Goal: Transaction & Acquisition: Purchase product/service

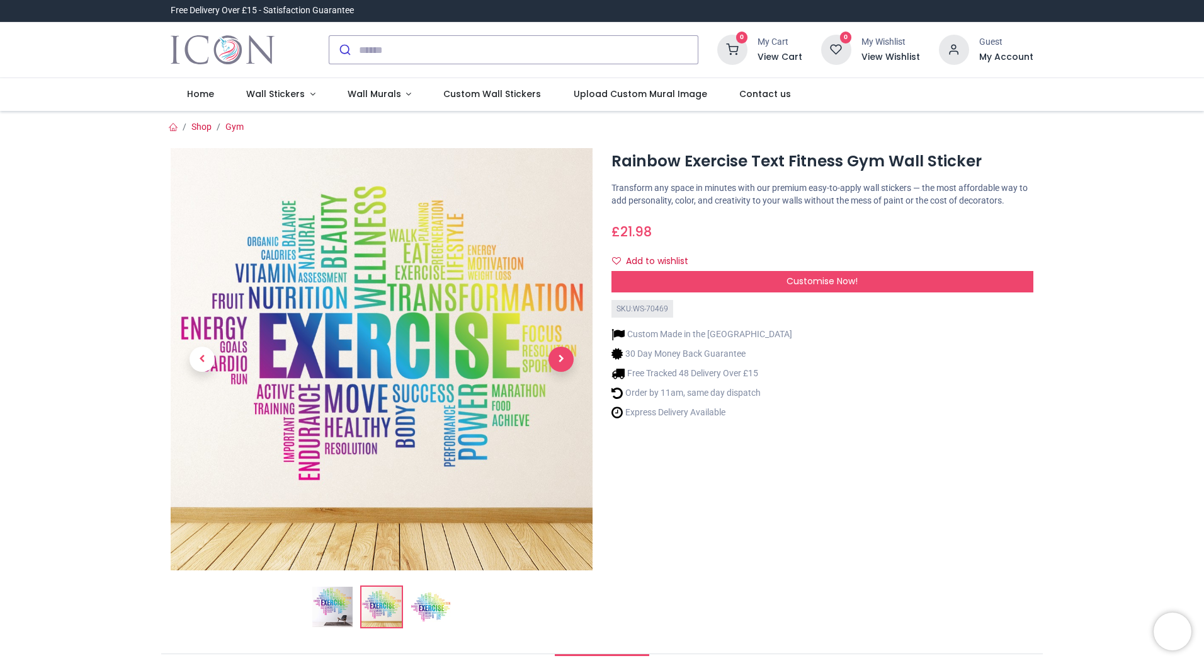
click at [559, 356] on span "Next" at bounding box center [561, 358] width 25 height 25
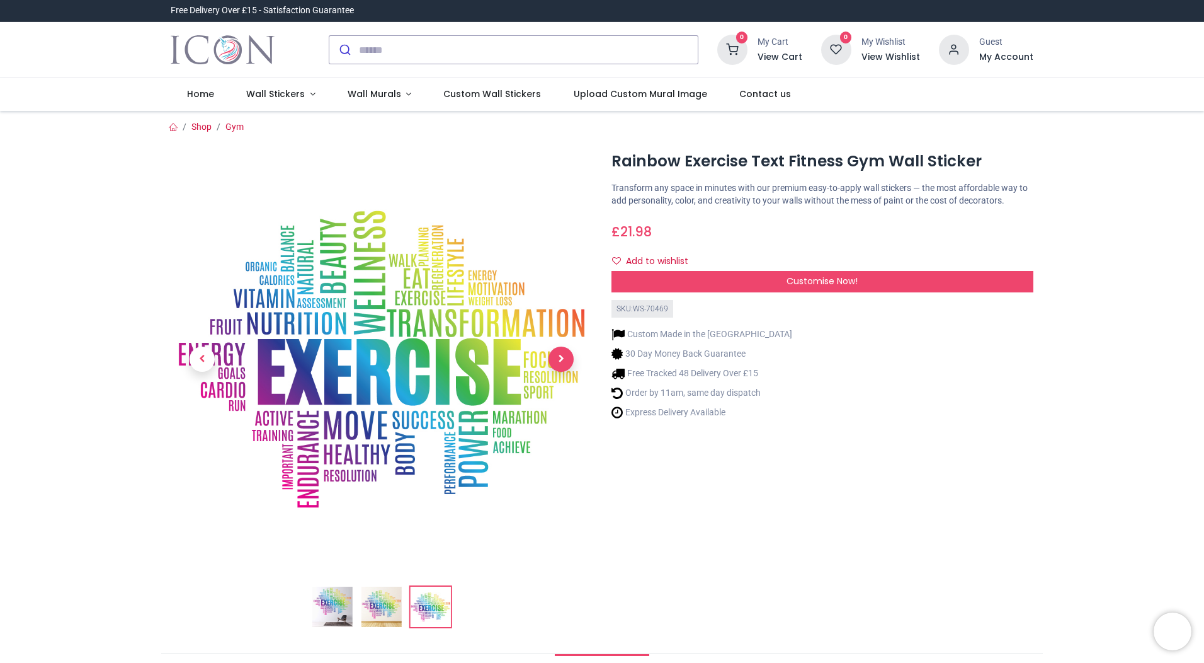
click at [559, 356] on span "Next" at bounding box center [561, 358] width 25 height 25
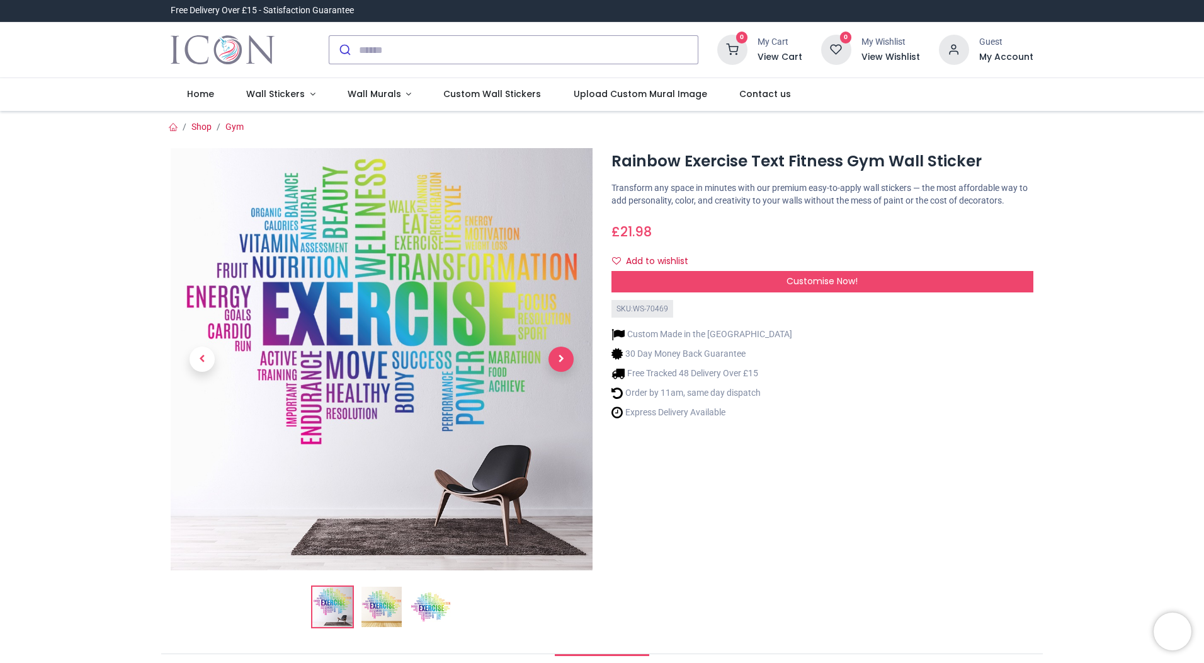
click at [559, 356] on span "Next" at bounding box center [561, 358] width 25 height 25
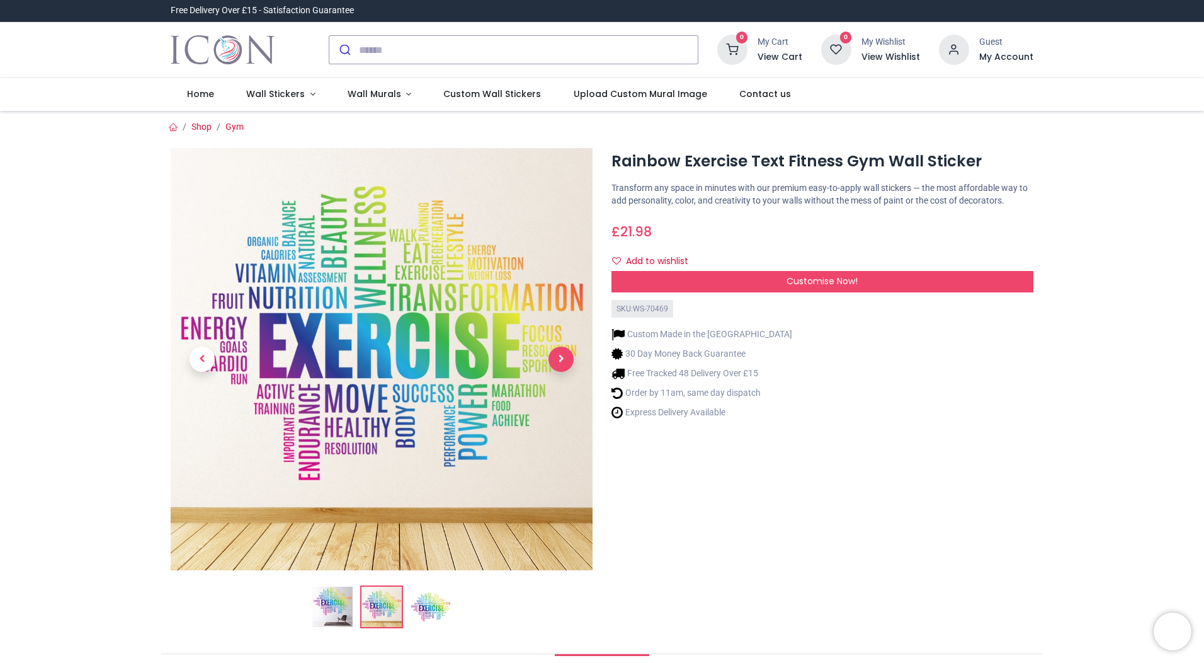
click at [559, 356] on span "Next" at bounding box center [561, 358] width 25 height 25
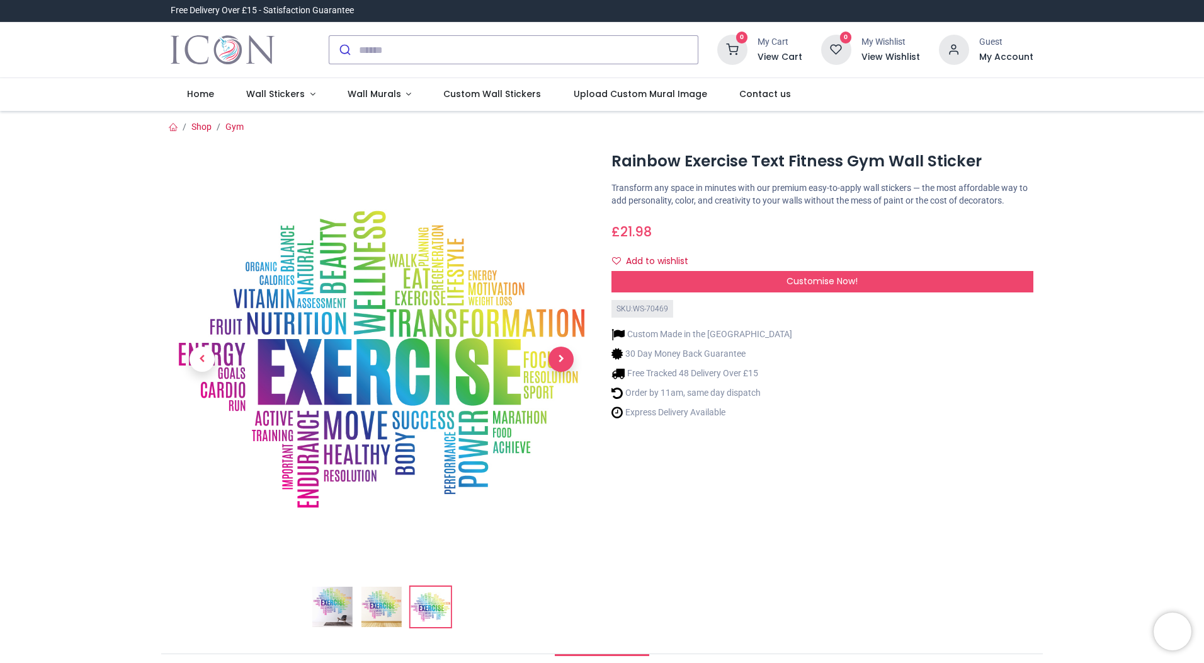
click at [559, 356] on span "Next" at bounding box center [561, 358] width 25 height 25
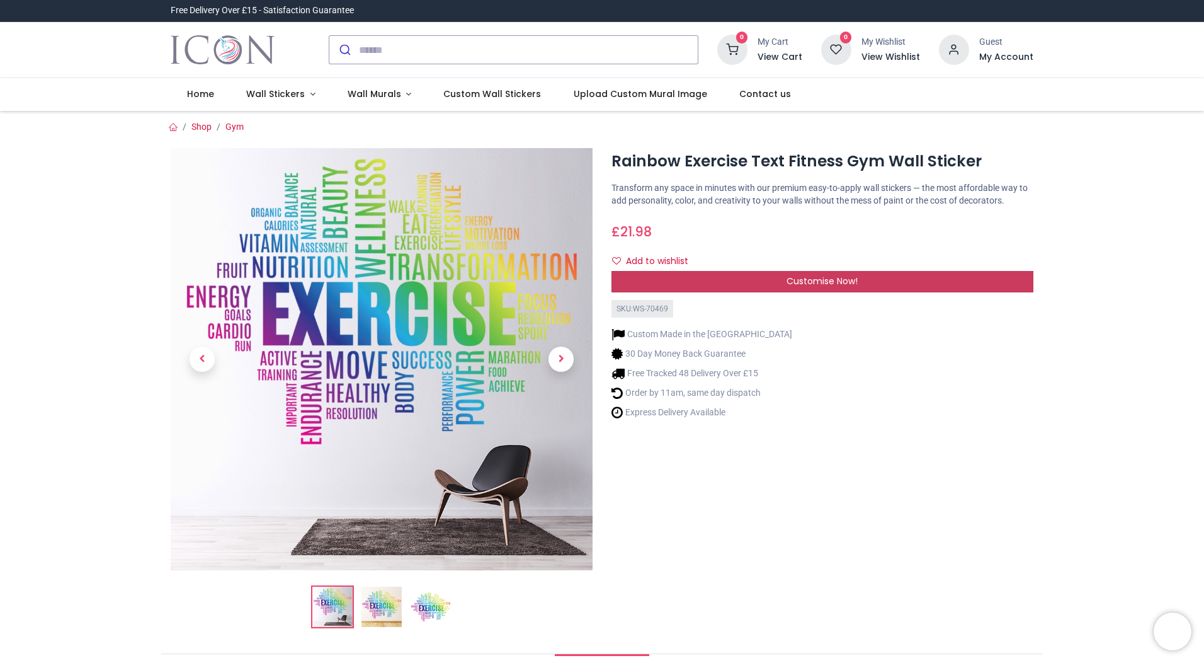
click at [825, 276] on span "Customise Now!" at bounding box center [822, 281] width 71 height 13
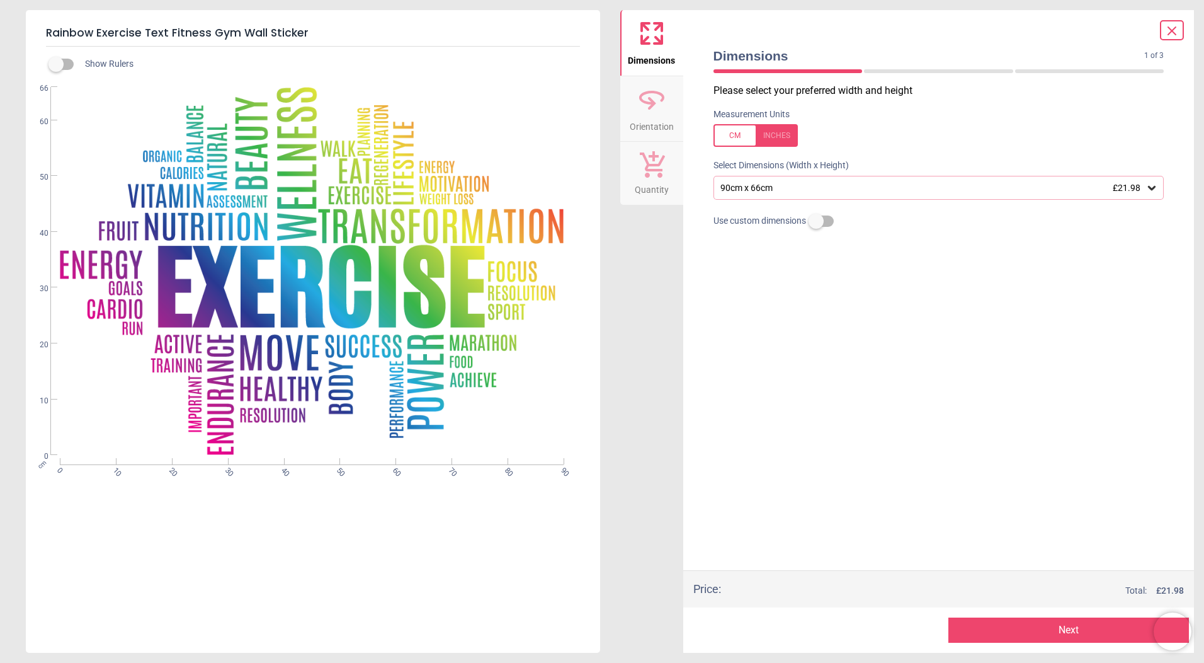
click at [1154, 186] on icon at bounding box center [1152, 187] width 13 height 13
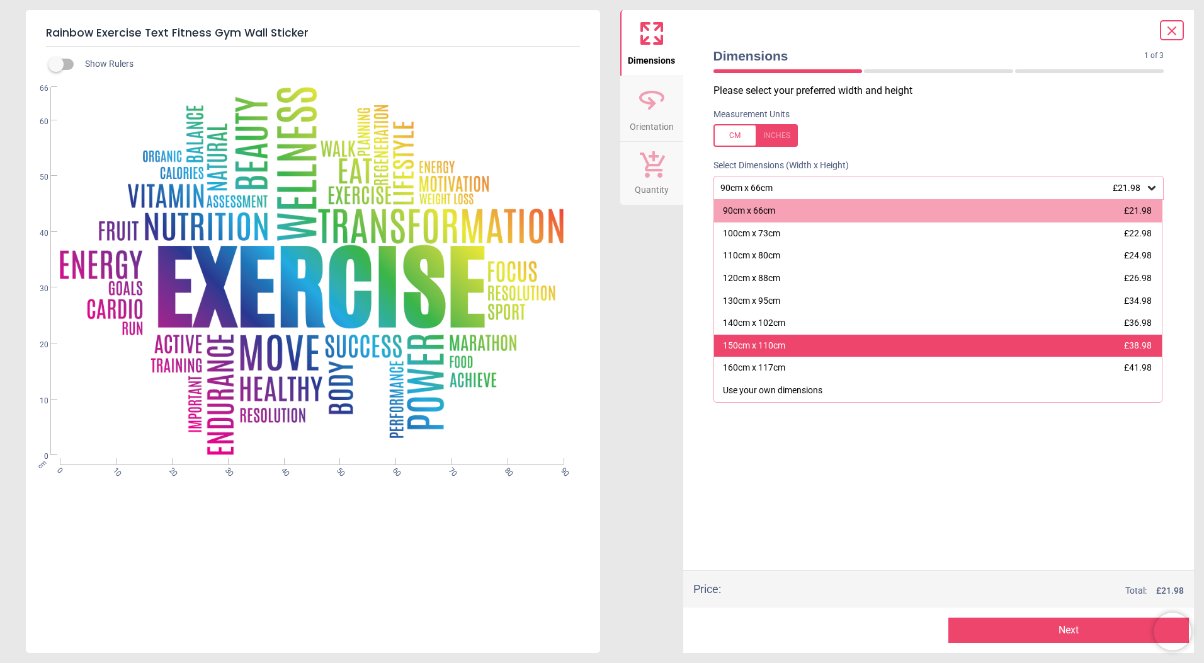
click at [1115, 345] on div "150cm x 110cm £38.98" at bounding box center [938, 345] width 448 height 23
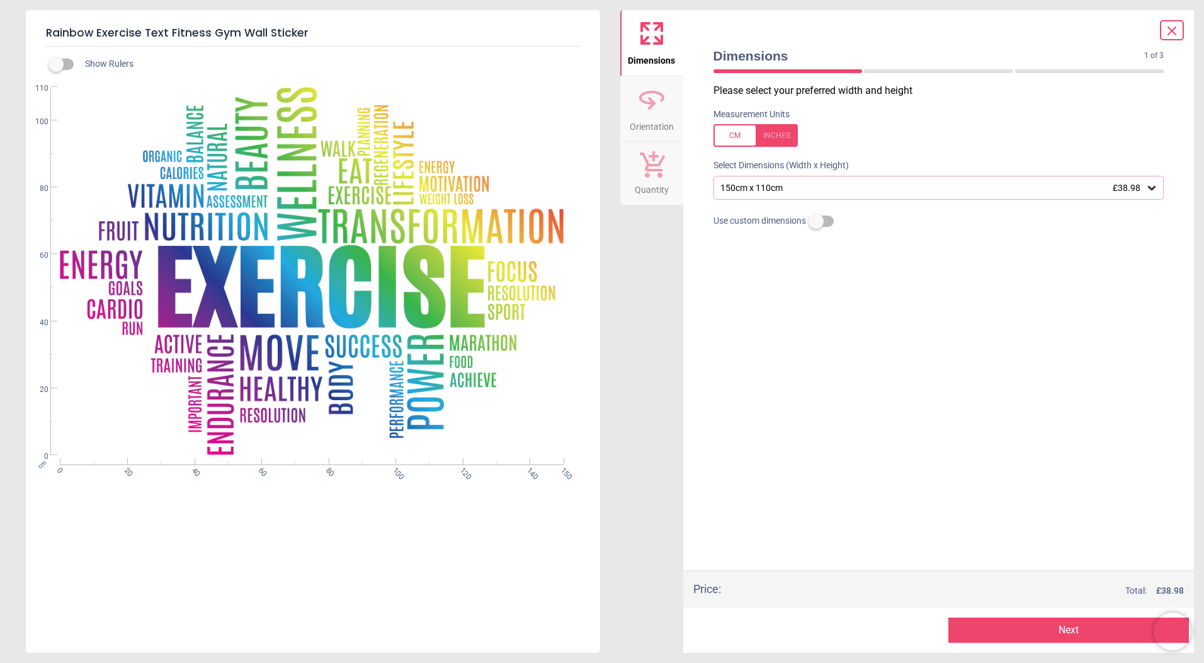
click at [729, 130] on div at bounding box center [756, 135] width 84 height 23
click at [783, 137] on div at bounding box center [756, 135] width 84 height 23
click at [739, 135] on div at bounding box center [756, 135] width 84 height 23
click at [776, 136] on div at bounding box center [756, 135] width 84 height 23
click at [1008, 634] on button "Next" at bounding box center [1069, 629] width 241 height 25
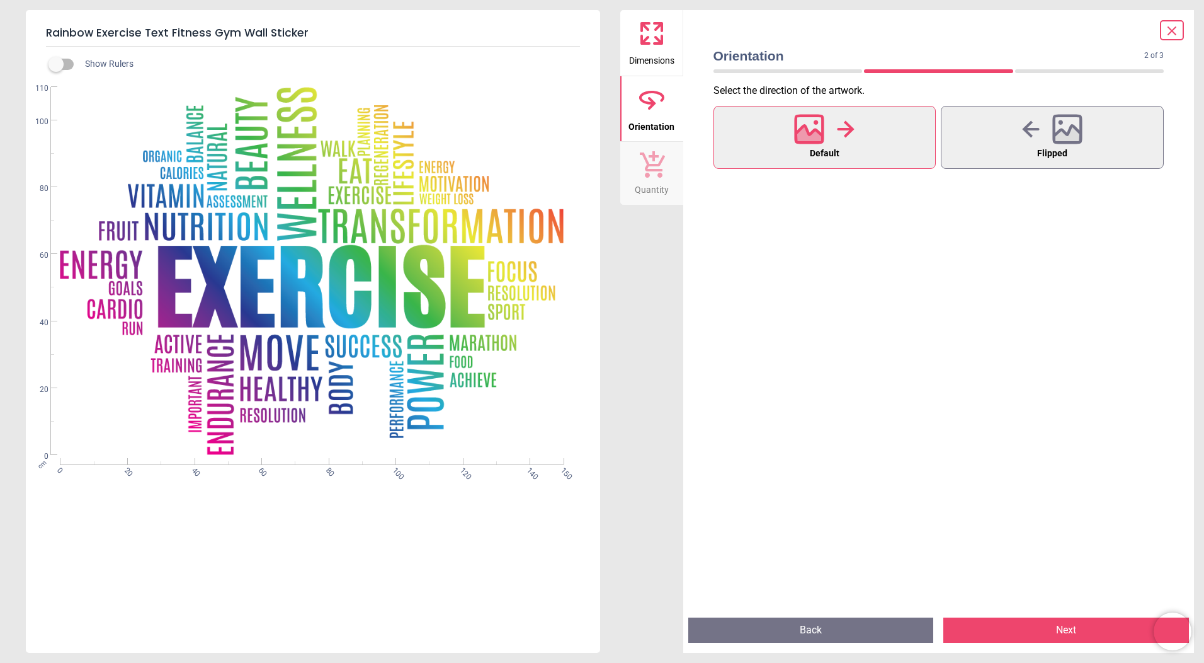
click at [822, 138] on icon at bounding box center [809, 128] width 27 height 27
click at [1059, 632] on button "Next" at bounding box center [1066, 629] width 246 height 25
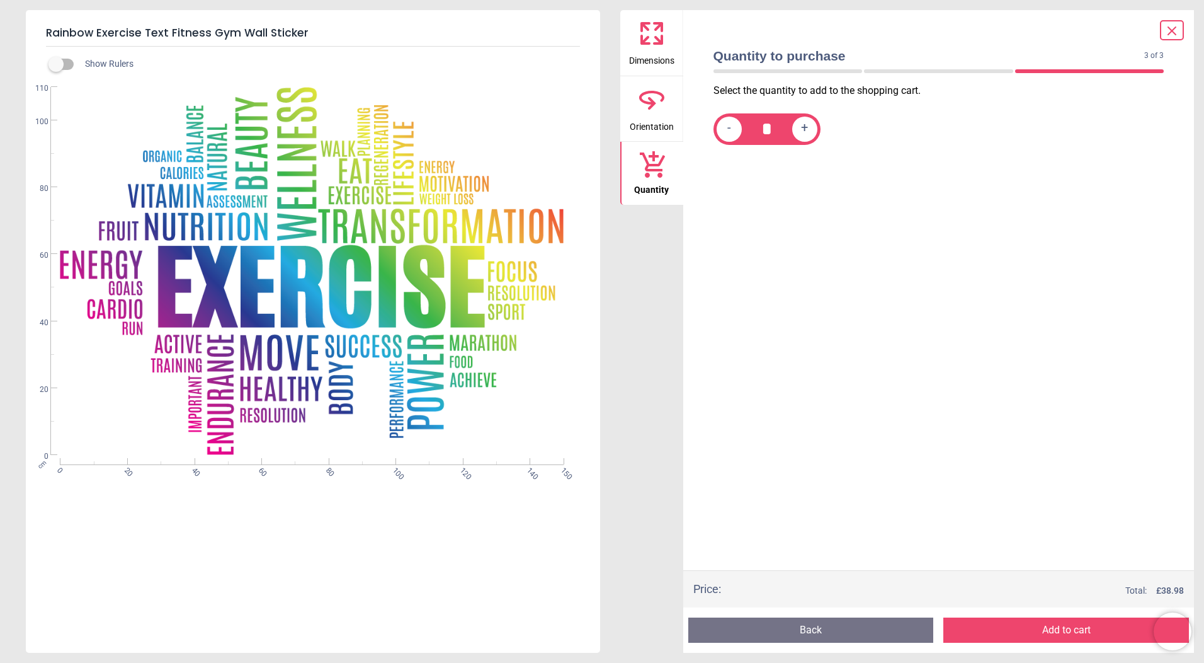
click at [1059, 632] on button "Add to cart" at bounding box center [1066, 629] width 246 height 25
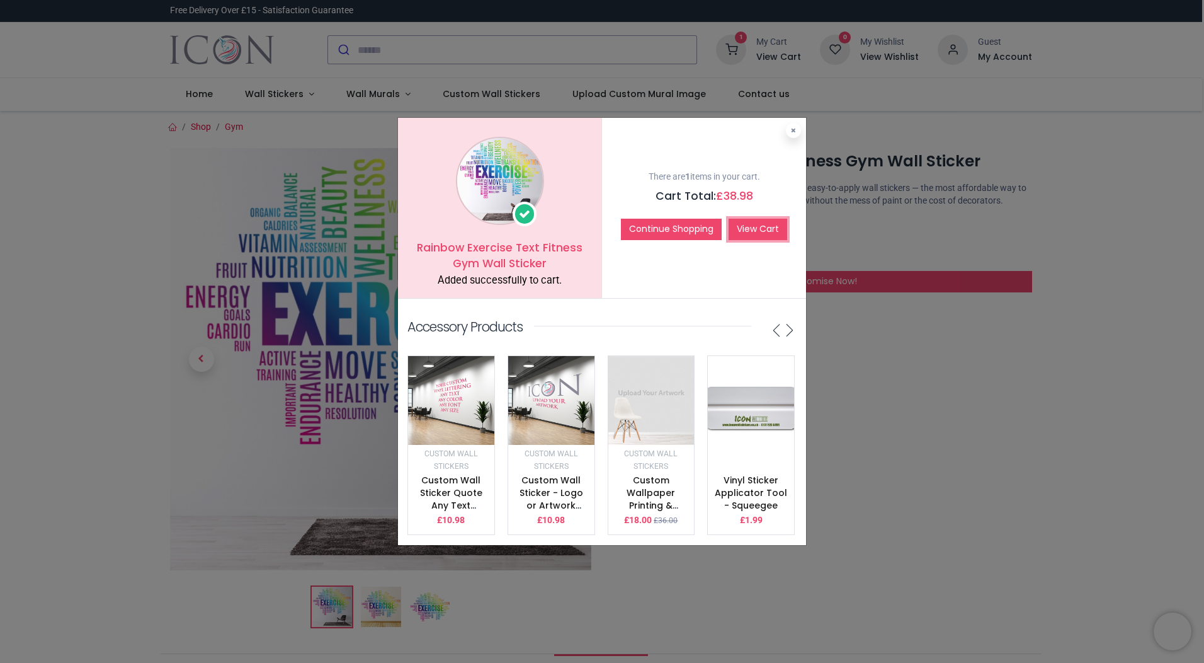
click at [748, 225] on link "View Cart" at bounding box center [758, 229] width 59 height 21
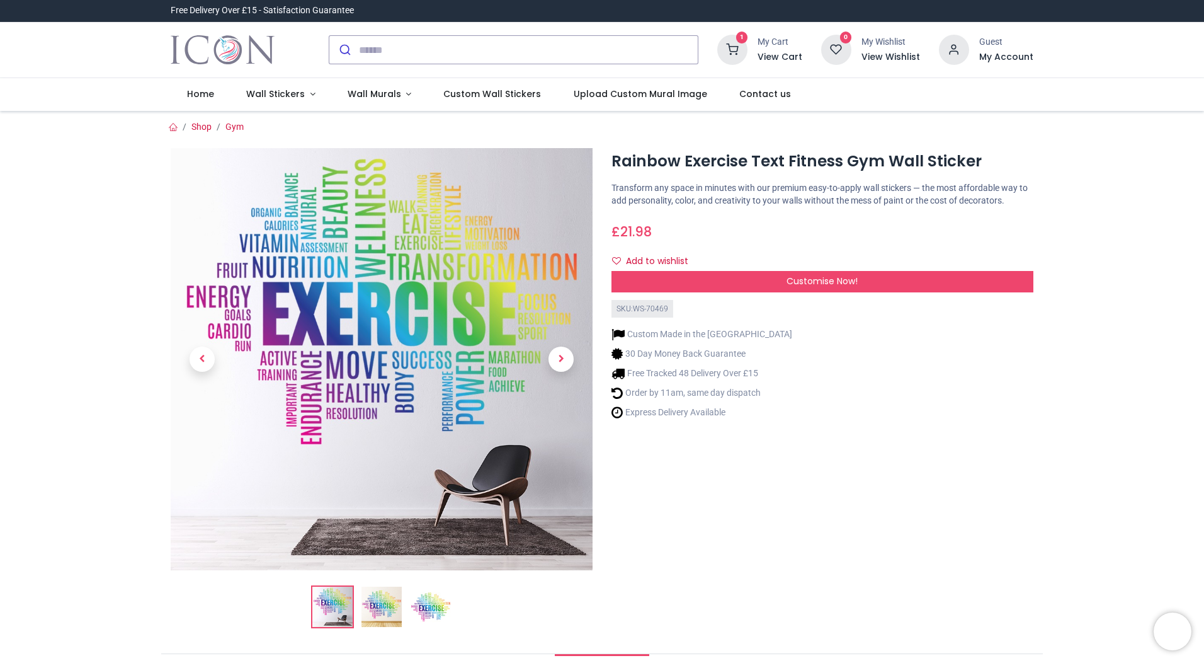
click at [747, 48] on icon at bounding box center [732, 50] width 30 height 30
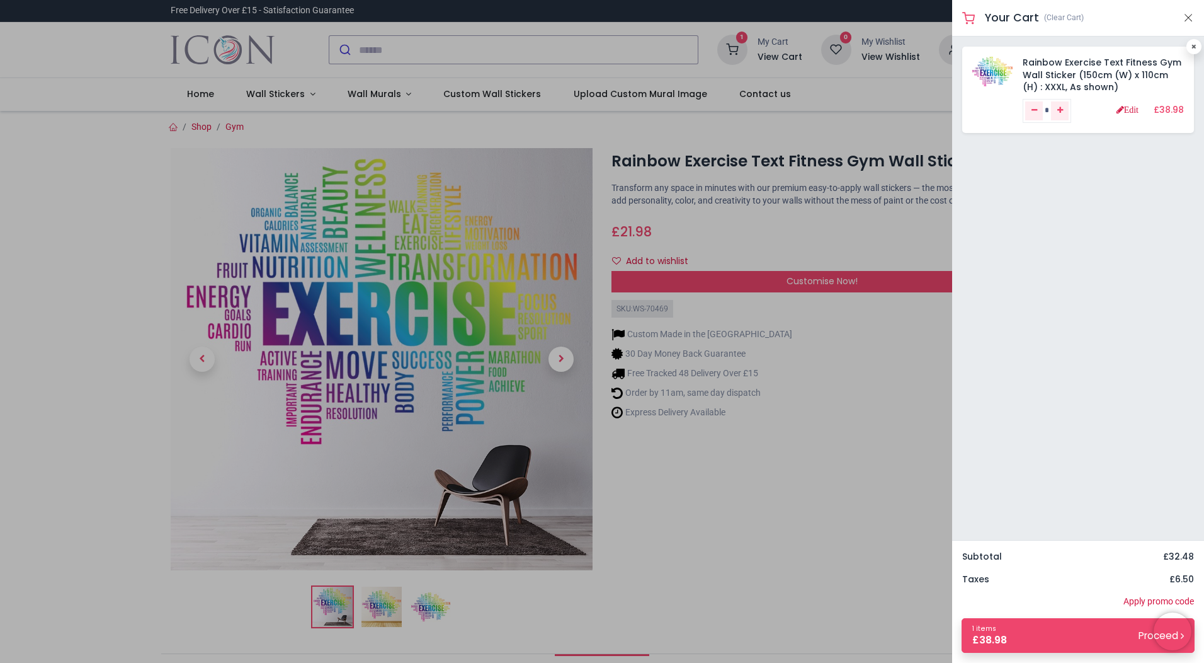
click at [1187, 18] on button "Close" at bounding box center [1188, 18] width 11 height 16
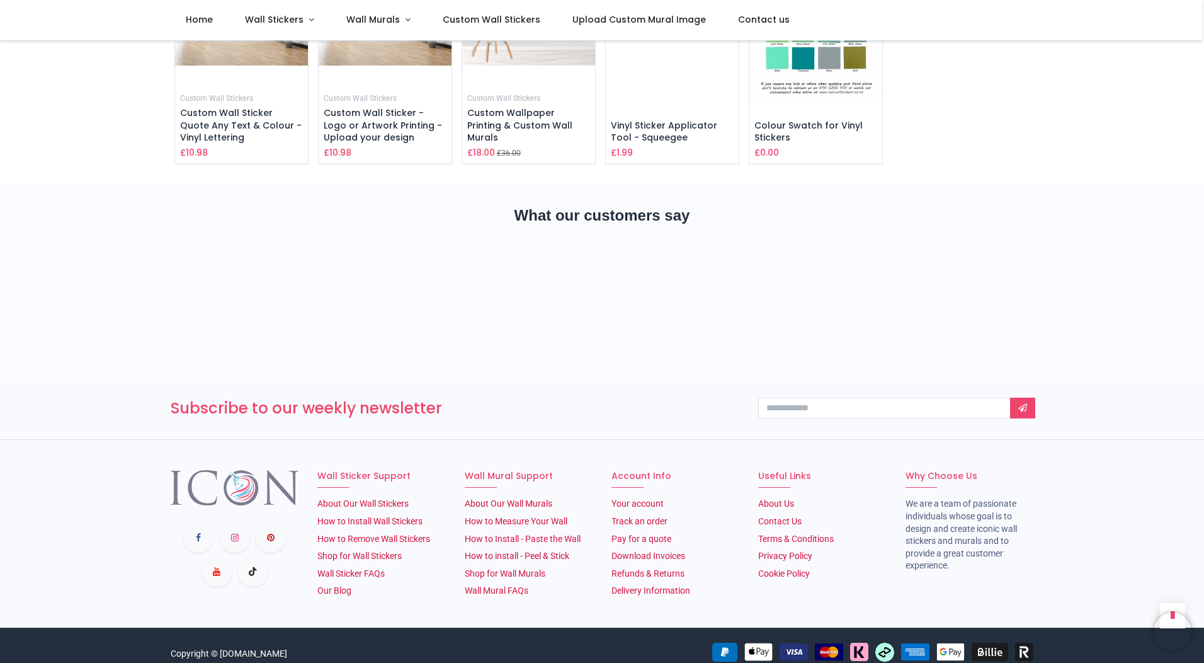
scroll to position [2148, 0]
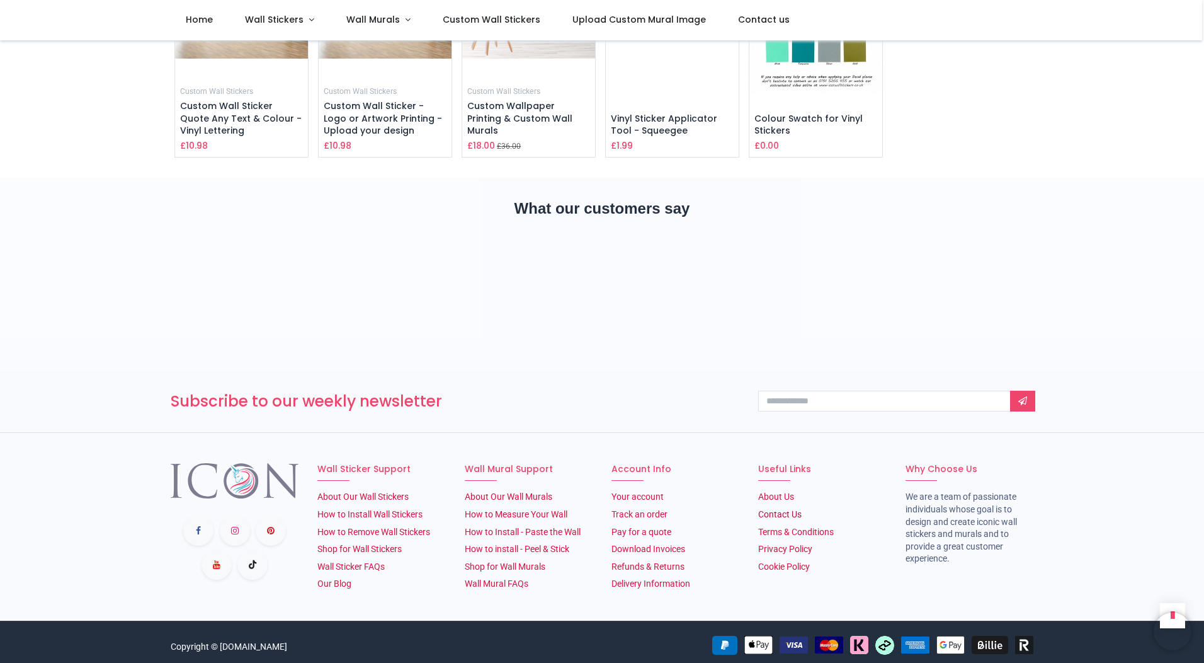
click at [786, 509] on link "Contact Us" at bounding box center [779, 514] width 43 height 10
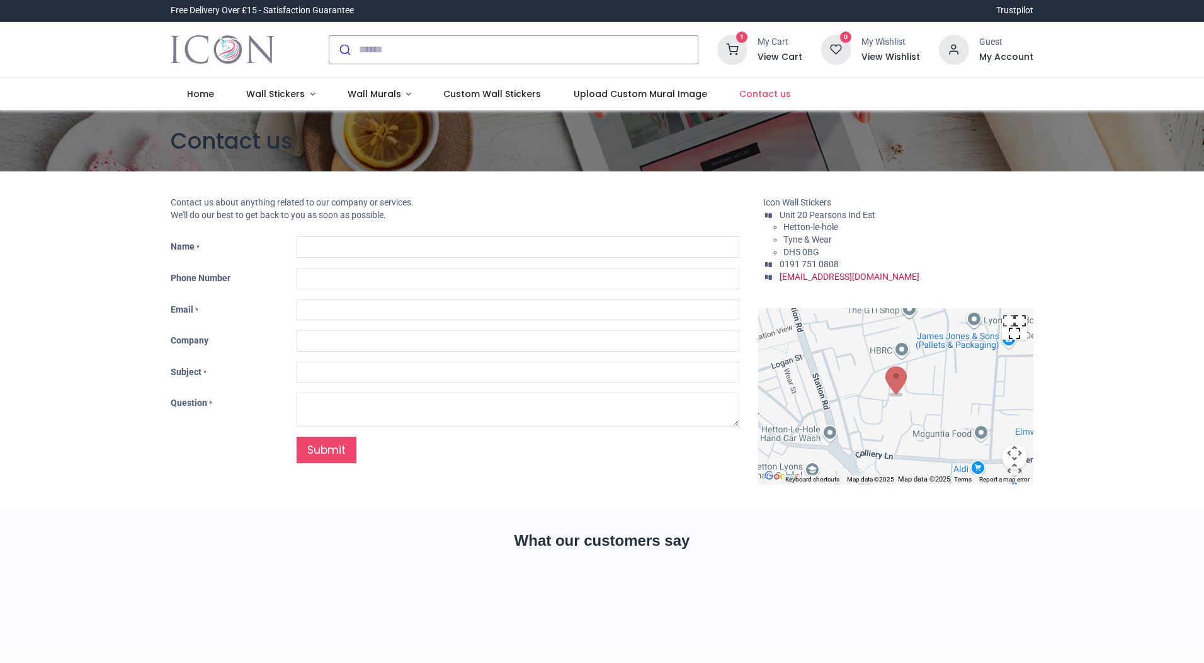
type input "***"
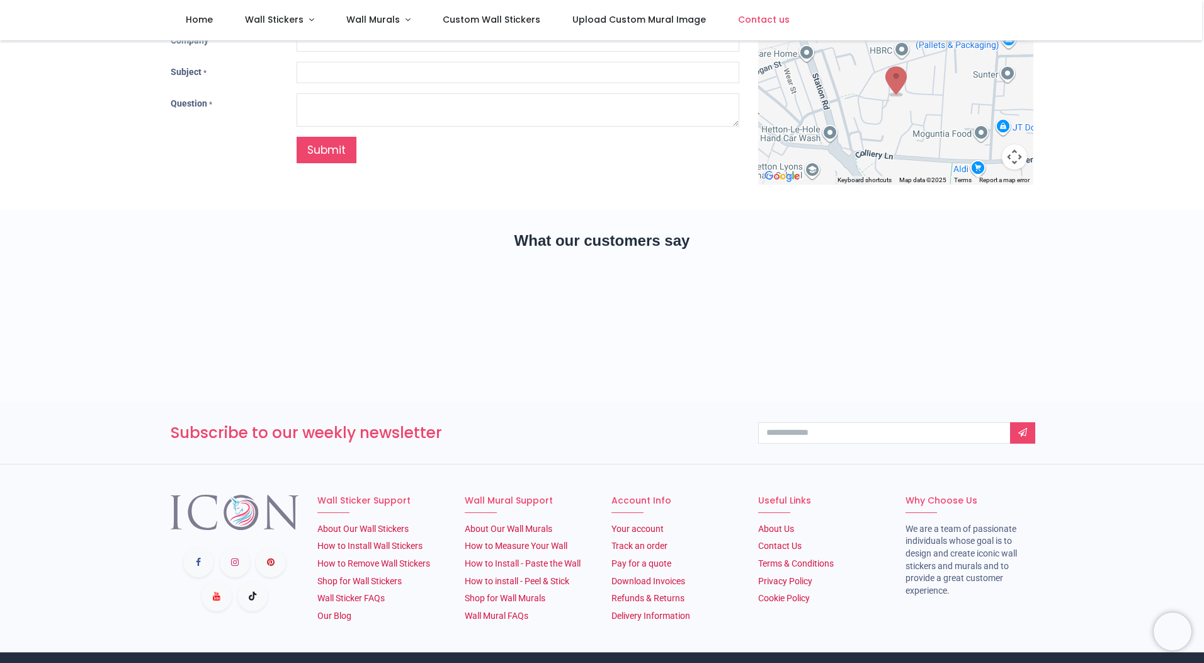
scroll to position [271, 0]
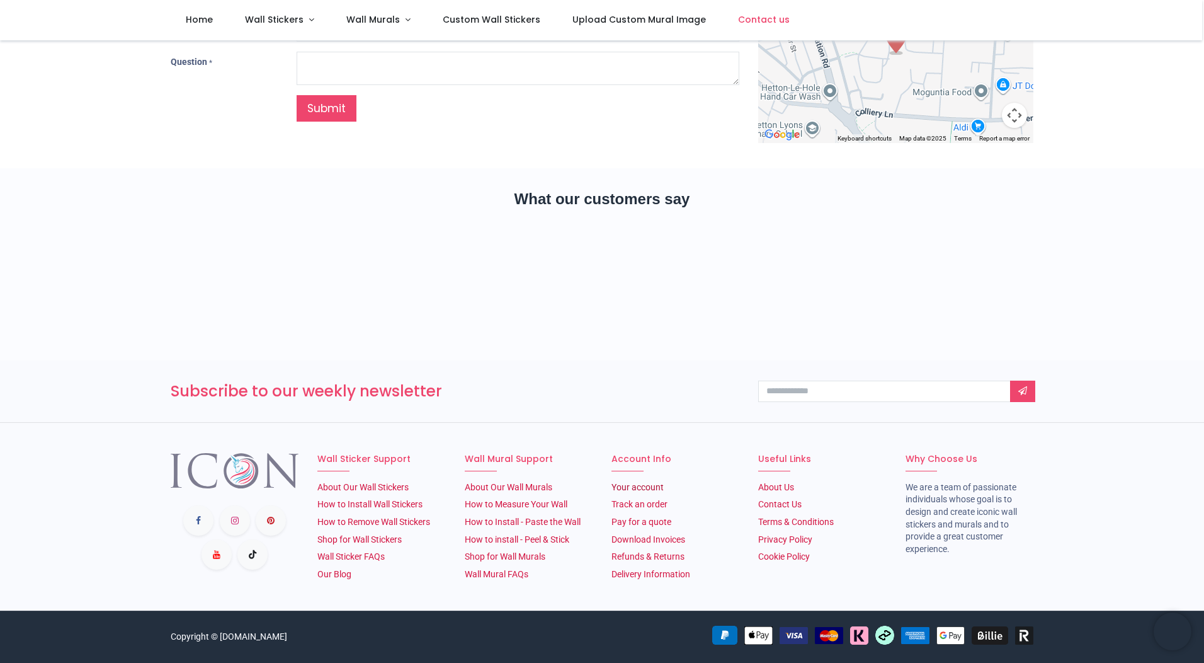
click at [644, 488] on link "Your account" at bounding box center [638, 487] width 52 height 10
